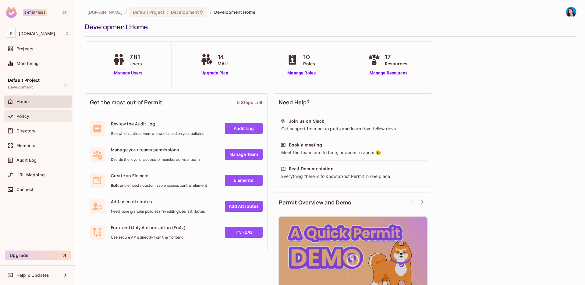
click at [32, 119] on div "Policy" at bounding box center [38, 115] width 62 height 7
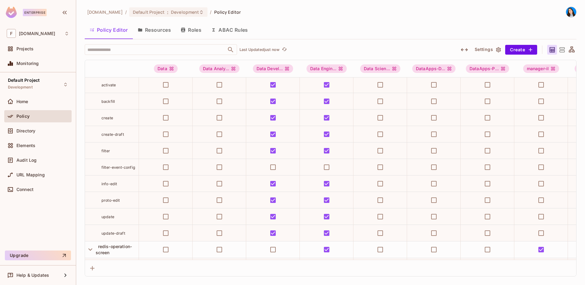
scroll to position [485, 0]
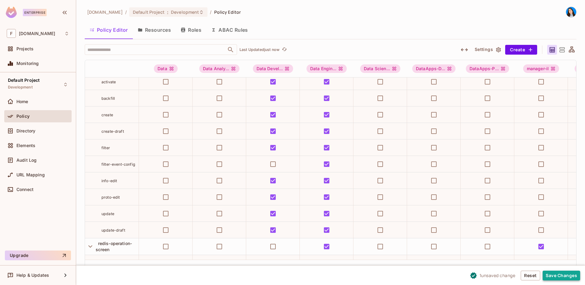
click at [568, 276] on button "Save Changes" at bounding box center [561, 275] width 37 height 10
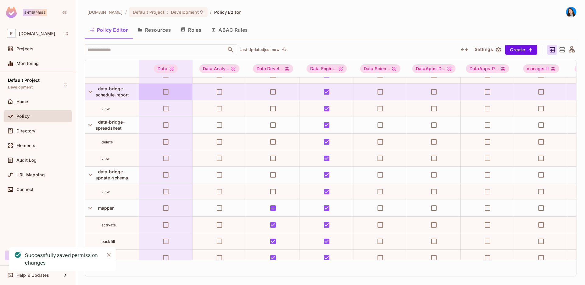
scroll to position [328, 0]
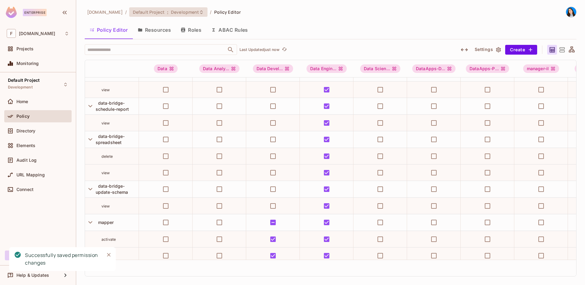
click at [171, 13] on span "Development" at bounding box center [185, 12] width 28 height 6
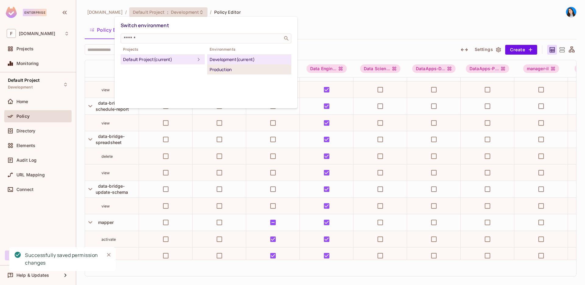
click at [215, 69] on div "Production" at bounding box center [249, 69] width 79 height 7
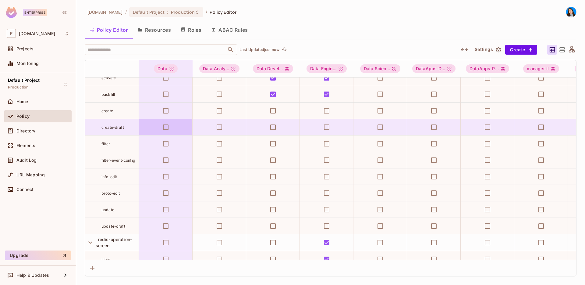
scroll to position [490, 0]
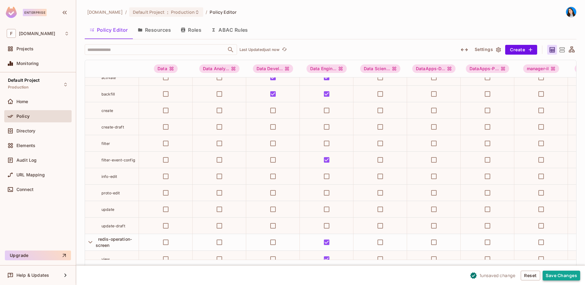
click at [561, 272] on button "Save Changes" at bounding box center [561, 275] width 37 height 10
click at [177, 12] on span "Production" at bounding box center [183, 12] width 24 height 6
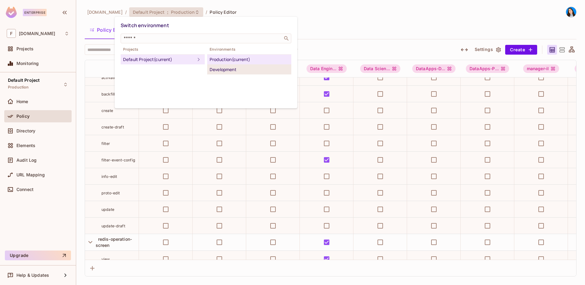
click at [214, 66] on div "Development" at bounding box center [249, 69] width 79 height 7
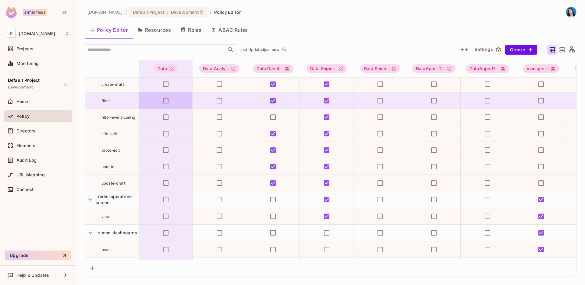
scroll to position [529, 0]
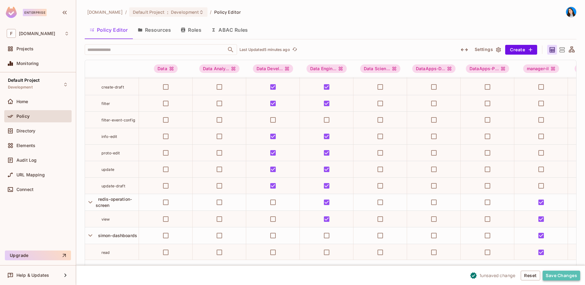
click at [558, 278] on button "Save Changes" at bounding box center [561, 275] width 37 height 10
click at [552, 273] on button "Save Changes" at bounding box center [561, 275] width 37 height 10
